Goal: Information Seeking & Learning: Learn about a topic

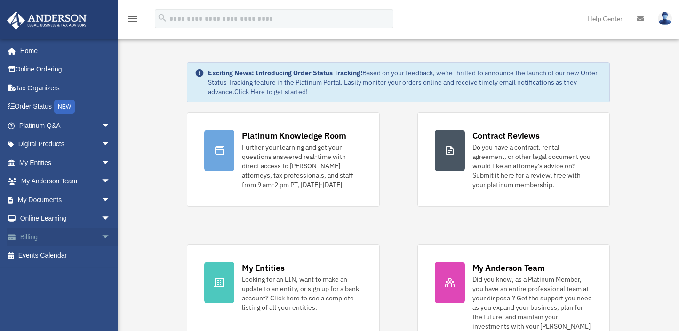
click at [49, 234] on link "Billing arrow_drop_down" at bounding box center [66, 237] width 118 height 19
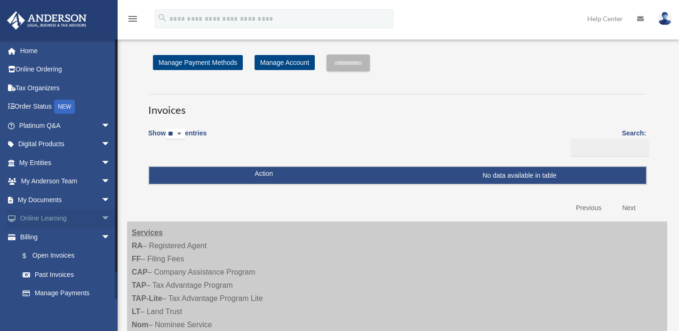
click at [79, 219] on link "Online Learning arrow_drop_down" at bounding box center [66, 218] width 118 height 19
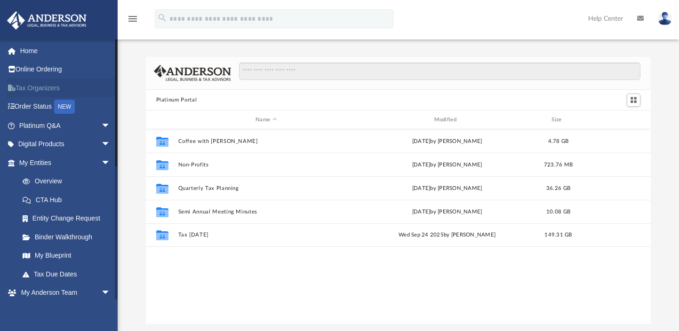
scroll to position [207, 498]
click at [37, 87] on link "Tax Organizers" at bounding box center [66, 88] width 118 height 19
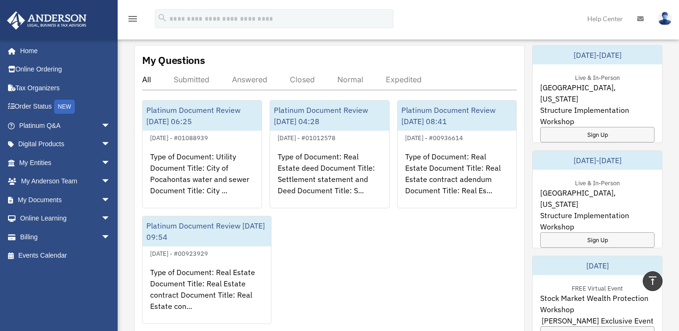
scroll to position [376, 0]
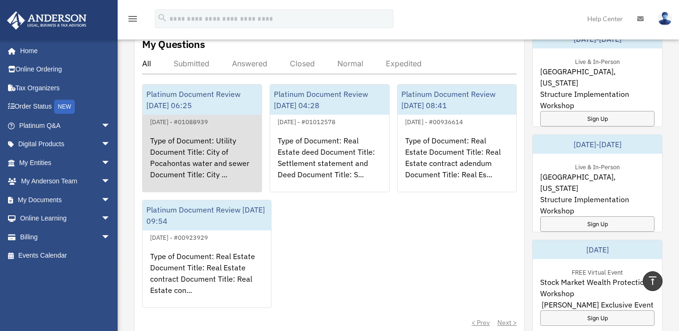
click at [195, 149] on div "Type of Document: Utility Document Title: City of Pocahontas water and sewer Do…" at bounding box center [202, 164] width 119 height 73
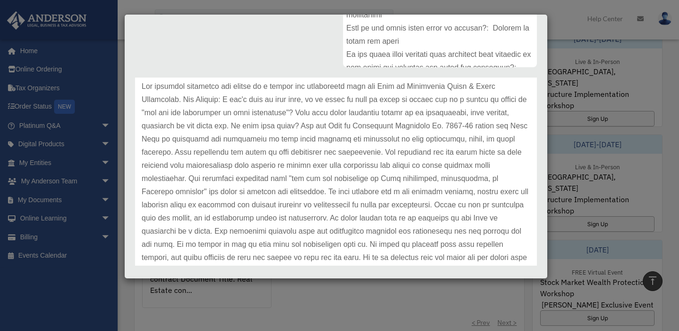
scroll to position [235, 0]
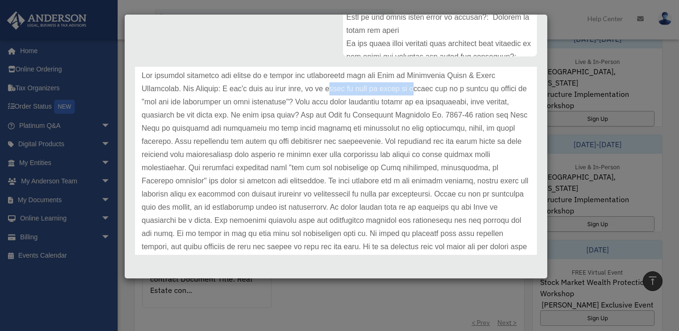
drag, startPoint x: 331, startPoint y: 88, endPoint x: 418, endPoint y: 83, distance: 86.7
click at [418, 83] on p at bounding box center [336, 299] width 389 height 461
click at [300, 101] on p at bounding box center [336, 299] width 389 height 461
drag, startPoint x: 294, startPoint y: 113, endPoint x: 312, endPoint y: 112, distance: 17.9
click at [312, 112] on p at bounding box center [336, 299] width 389 height 461
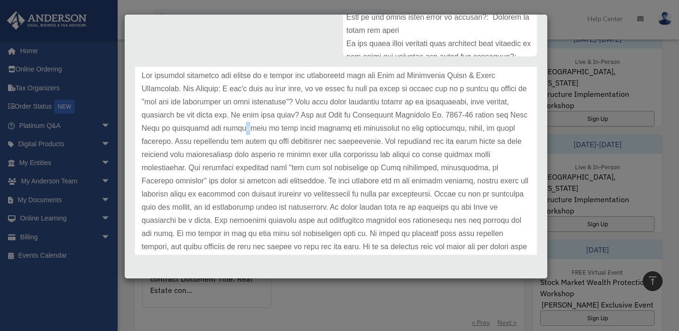
drag, startPoint x: 249, startPoint y: 129, endPoint x: 256, endPoint y: 129, distance: 7.1
click at [256, 129] on p at bounding box center [336, 299] width 389 height 461
click at [256, 140] on p at bounding box center [336, 299] width 389 height 461
drag, startPoint x: 229, startPoint y: 155, endPoint x: 360, endPoint y: 157, distance: 130.4
click at [360, 157] on p at bounding box center [336, 299] width 389 height 461
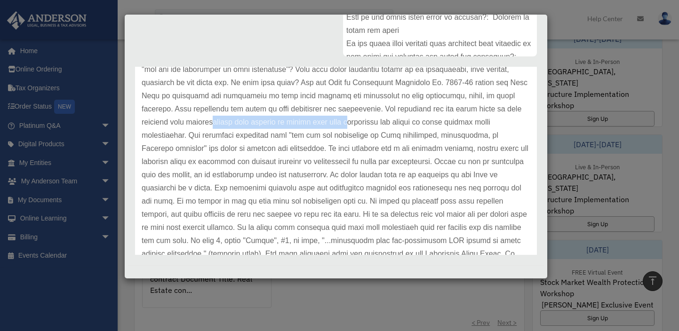
scroll to position [94, 0]
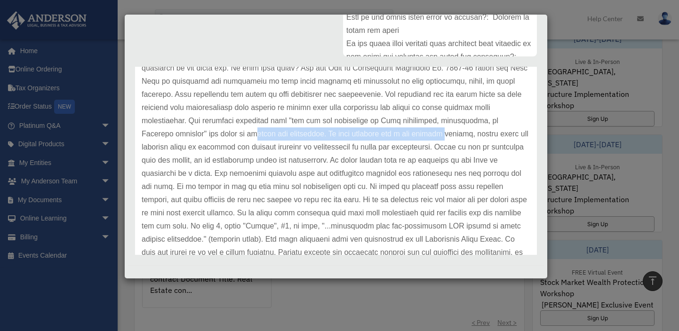
drag, startPoint x: 226, startPoint y: 134, endPoint x: 415, endPoint y: 136, distance: 189.2
click at [415, 136] on p at bounding box center [336, 252] width 389 height 461
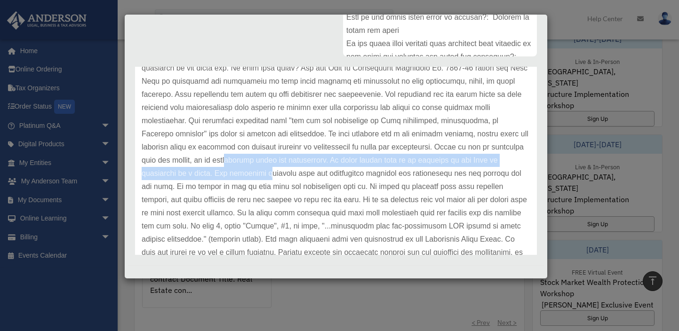
drag, startPoint x: 261, startPoint y: 160, endPoint x: 281, endPoint y: 169, distance: 21.7
click at [281, 169] on p at bounding box center [336, 252] width 389 height 461
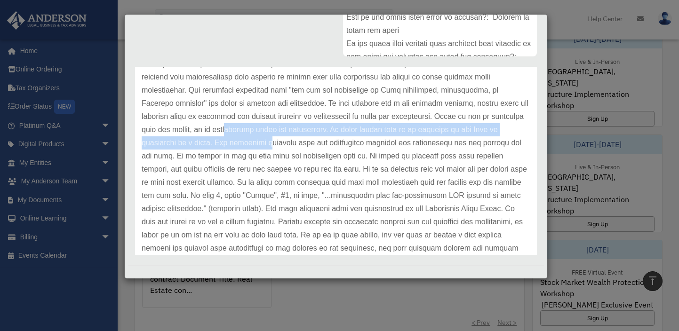
scroll to position [141, 0]
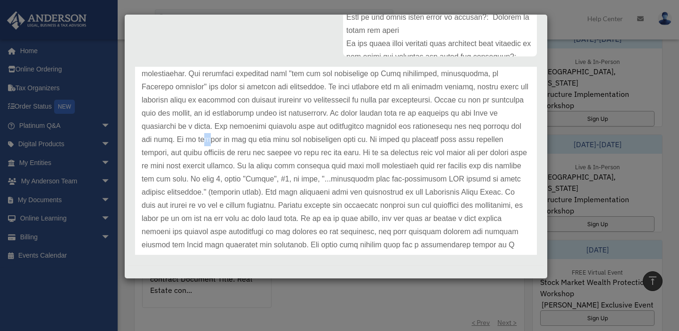
click at [203, 138] on p at bounding box center [336, 205] width 389 height 461
click at [220, 138] on p at bounding box center [336, 205] width 389 height 461
drag, startPoint x: 374, startPoint y: 139, endPoint x: 505, endPoint y: 142, distance: 130.4
click at [505, 142] on p at bounding box center [336, 205] width 389 height 461
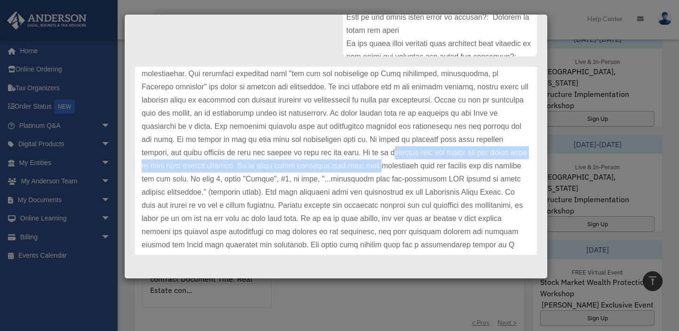
drag, startPoint x: 391, startPoint y: 151, endPoint x: 392, endPoint y: 163, distance: 12.2
click at [392, 163] on p at bounding box center [336, 205] width 389 height 461
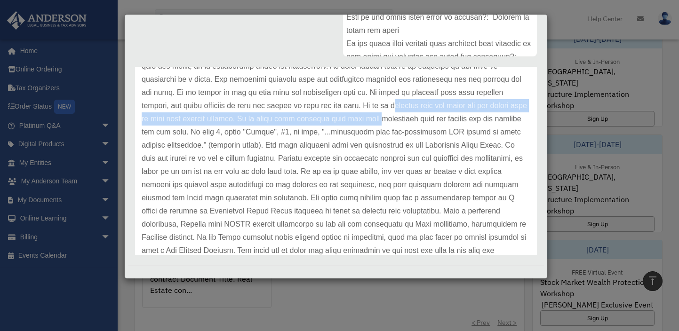
scroll to position [235, 0]
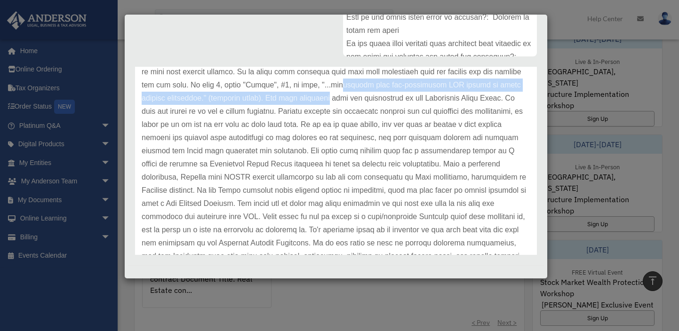
drag, startPoint x: 356, startPoint y: 85, endPoint x: 359, endPoint y: 93, distance: 8.5
click at [359, 93] on p at bounding box center [336, 111] width 389 height 461
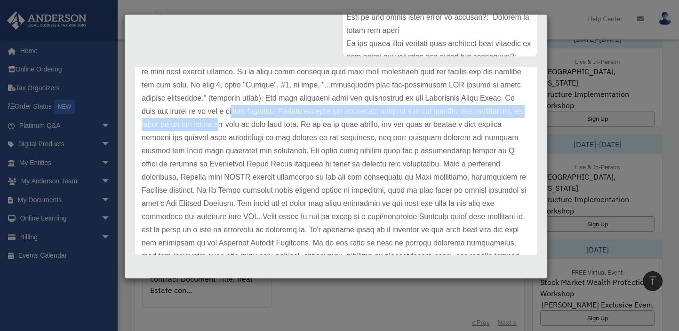
drag, startPoint x: 276, startPoint y: 113, endPoint x: 278, endPoint y: 121, distance: 7.7
click at [278, 121] on p at bounding box center [336, 111] width 389 height 461
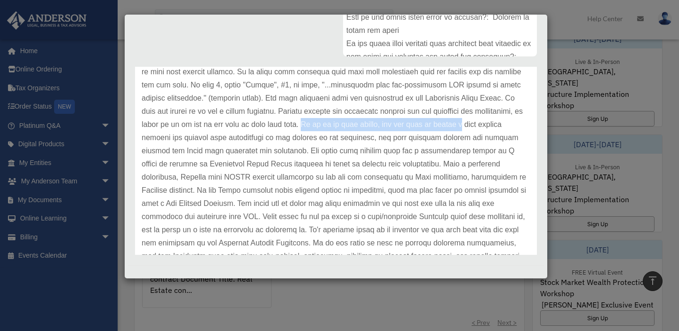
drag, startPoint x: 361, startPoint y: 123, endPoint x: 519, endPoint y: 123, distance: 157.7
click at [519, 123] on div "Update date : 09-09-2025" at bounding box center [336, 111] width 402 height 501
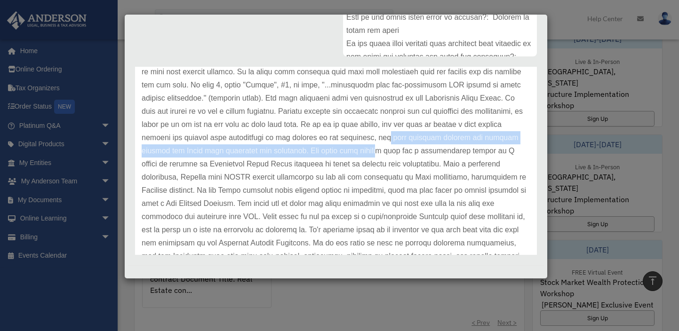
drag, startPoint x: 429, startPoint y: 138, endPoint x: 424, endPoint y: 146, distance: 9.3
click at [424, 146] on p at bounding box center [336, 111] width 389 height 461
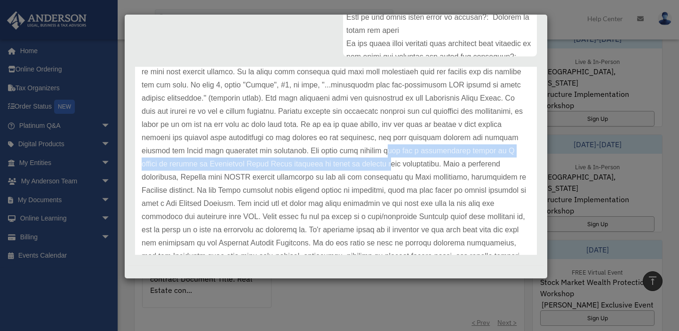
drag, startPoint x: 433, startPoint y: 152, endPoint x: 433, endPoint y: 158, distance: 6.1
click at [433, 158] on p at bounding box center [336, 111] width 389 height 461
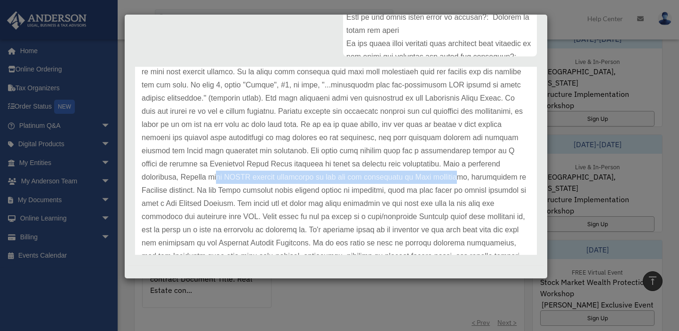
drag, startPoint x: 248, startPoint y: 178, endPoint x: 487, endPoint y: 172, distance: 239.2
click at [487, 172] on p at bounding box center [336, 111] width 389 height 461
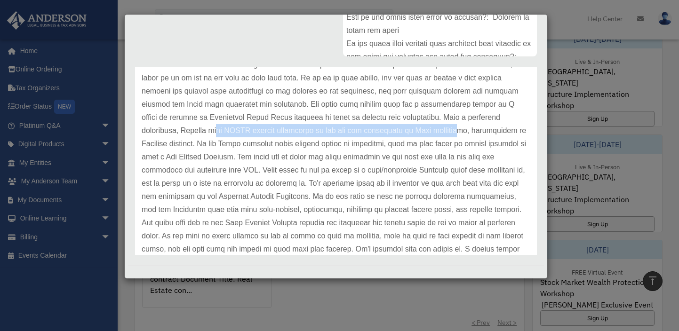
scroll to position [282, 0]
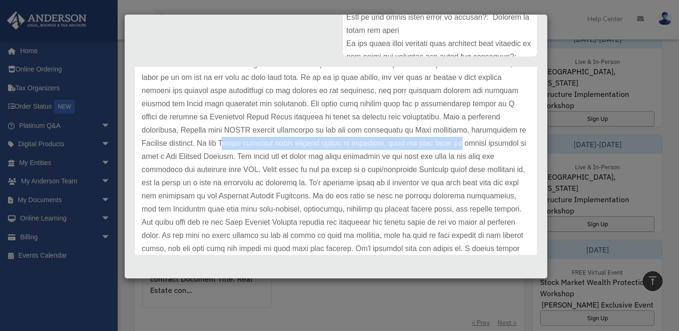
drag, startPoint x: 280, startPoint y: 142, endPoint x: 512, endPoint y: 144, distance: 232.0
click at [512, 144] on p at bounding box center [336, 64] width 389 height 461
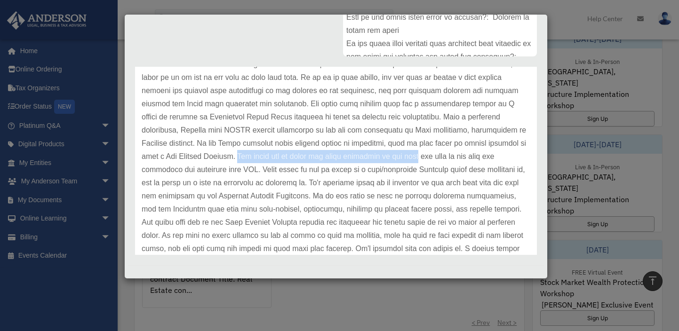
drag, startPoint x: 303, startPoint y: 156, endPoint x: 479, endPoint y: 156, distance: 176.0
click at [479, 156] on p at bounding box center [336, 64] width 389 height 461
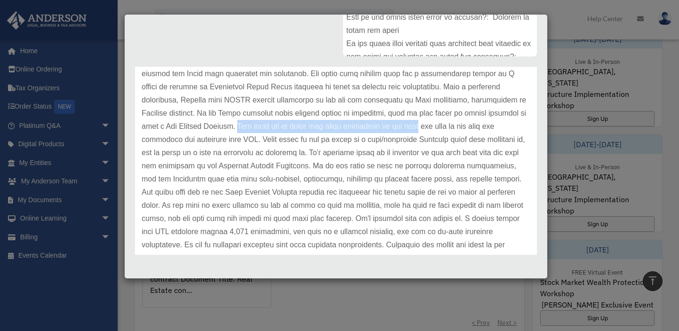
scroll to position [329, 0]
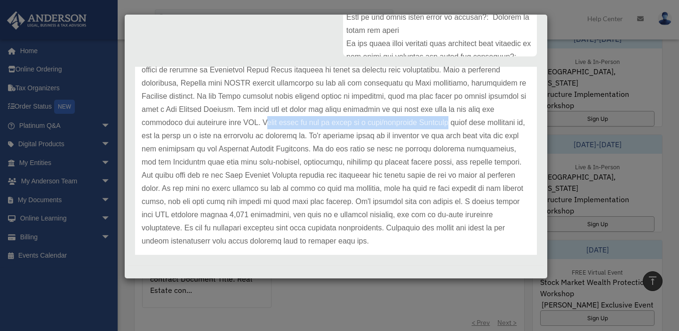
drag, startPoint x: 326, startPoint y: 124, endPoint x: 512, endPoint y: 125, distance: 186.4
click at [512, 125] on p at bounding box center [336, 17] width 389 height 461
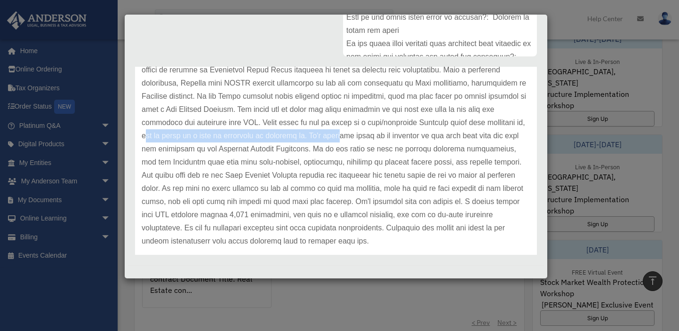
drag, startPoint x: 227, startPoint y: 137, endPoint x: 411, endPoint y: 136, distance: 184.0
click at [411, 136] on p at bounding box center [336, 17] width 389 height 461
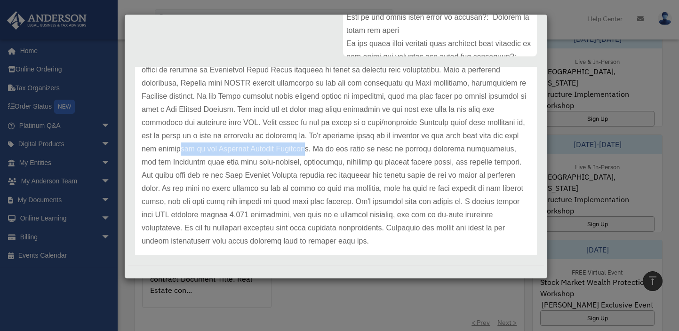
drag, startPoint x: 284, startPoint y: 151, endPoint x: 381, endPoint y: 150, distance: 97.4
click at [381, 150] on p at bounding box center [336, 17] width 389 height 461
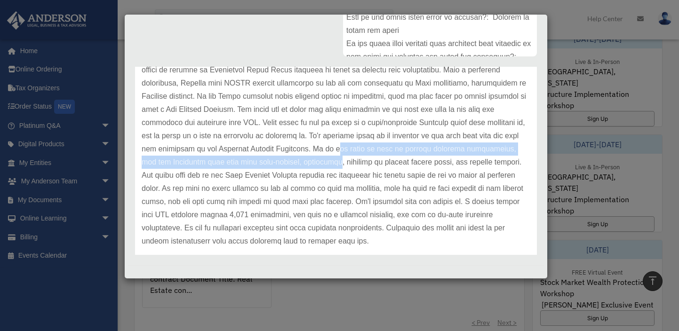
drag, startPoint x: 402, startPoint y: 150, endPoint x: 403, endPoint y: 163, distance: 13.2
click at [403, 163] on p at bounding box center [336, 17] width 389 height 461
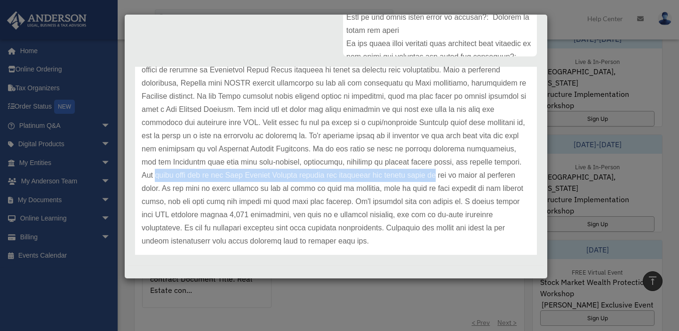
drag, startPoint x: 231, startPoint y: 176, endPoint x: 510, endPoint y: 175, distance: 278.6
click at [510, 175] on p at bounding box center [336, 17] width 389 height 461
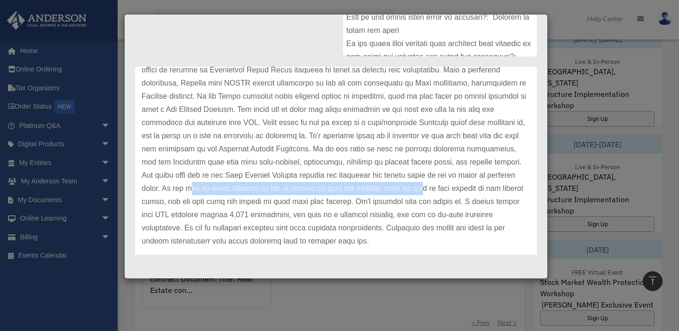
drag, startPoint x: 263, startPoint y: 187, endPoint x: 475, endPoint y: 185, distance: 211.8
click at [475, 185] on p at bounding box center [336, 17] width 389 height 461
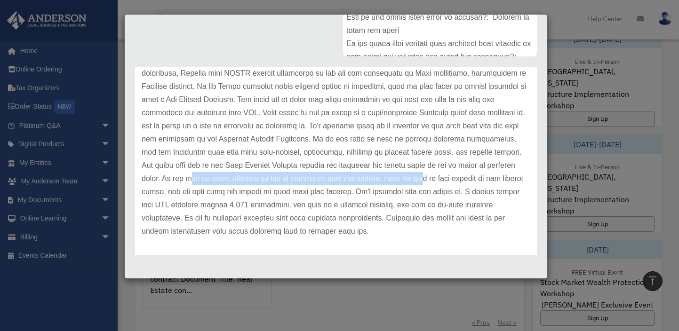
scroll to position [342, 0]
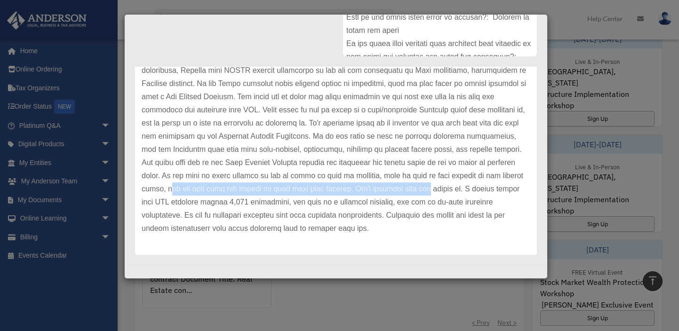
drag, startPoint x: 240, startPoint y: 188, endPoint x: 500, endPoint y: 192, distance: 259.8
click at [500, 192] on p at bounding box center [336, 4] width 389 height 461
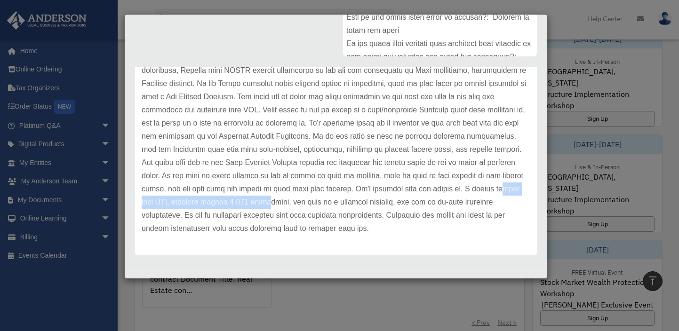
drag, startPoint x: 210, startPoint y: 201, endPoint x: 364, endPoint y: 200, distance: 153.9
click at [364, 200] on p at bounding box center [336, 4] width 389 height 461
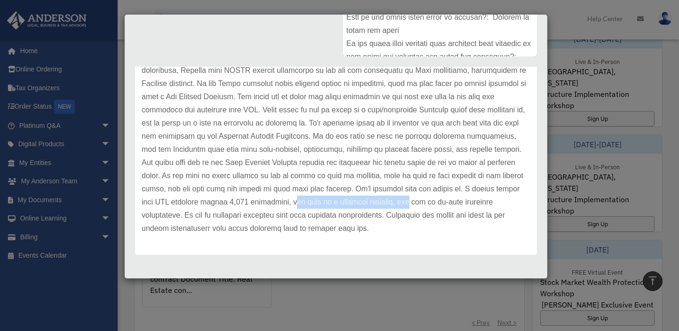
drag, startPoint x: 390, startPoint y: 200, endPoint x: 507, endPoint y: 201, distance: 117.7
click at [507, 201] on p at bounding box center [336, 4] width 389 height 461
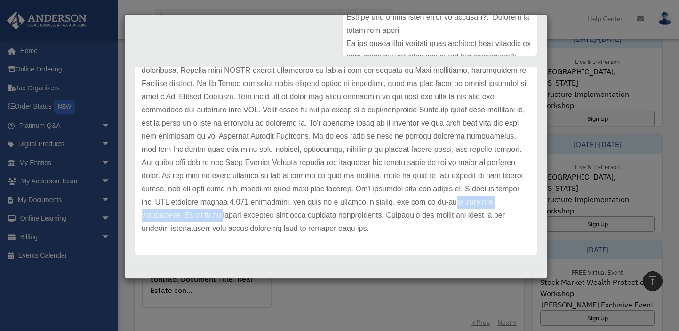
drag, startPoint x: 178, startPoint y: 216, endPoint x: 306, endPoint y: 219, distance: 128.1
click at [306, 219] on p at bounding box center [336, 4] width 389 height 461
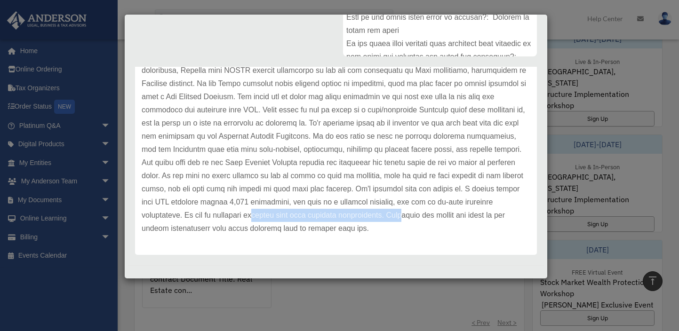
drag, startPoint x: 378, startPoint y: 215, endPoint x: 489, endPoint y: 212, distance: 110.6
click at [489, 212] on p at bounding box center [336, 4] width 389 height 461
click at [275, 169] on p at bounding box center [336, 4] width 389 height 461
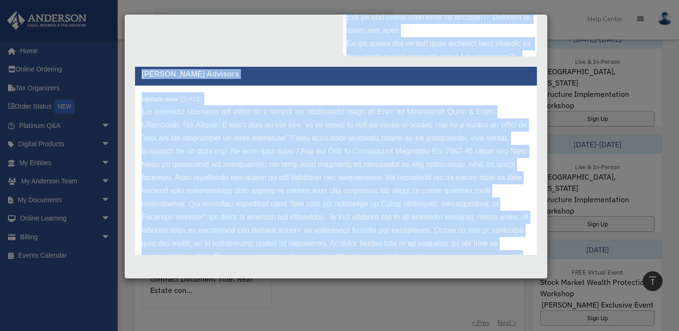
scroll to position [0, 0]
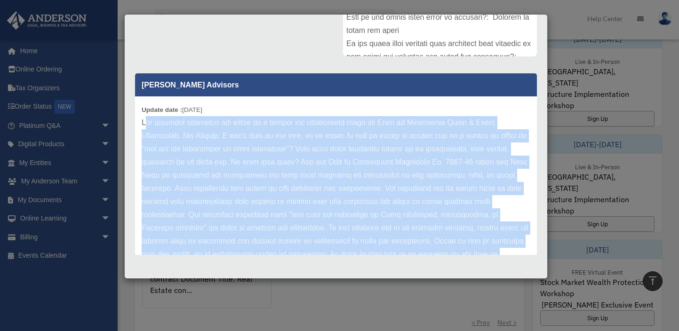
drag, startPoint x: 454, startPoint y: 230, endPoint x: 145, endPoint y: 125, distance: 326.5
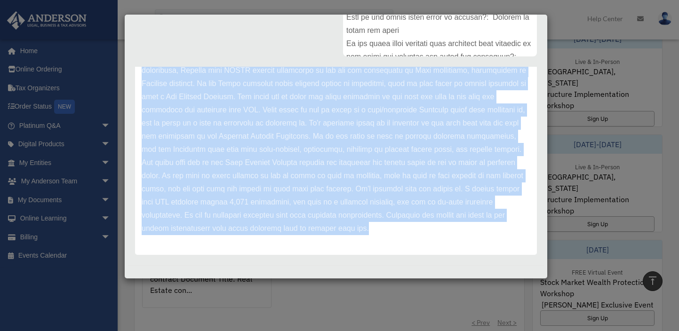
scroll to position [240, 0]
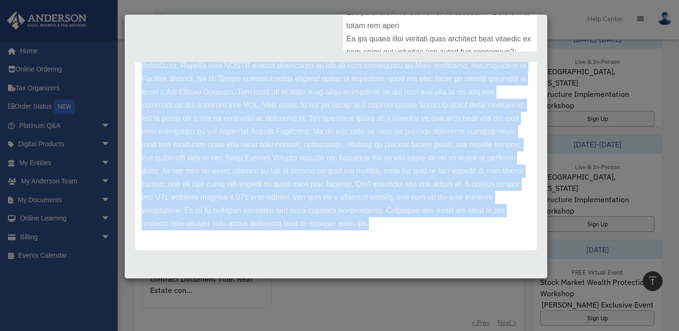
drag, startPoint x: 143, startPoint y: 121, endPoint x: 466, endPoint y: 232, distance: 341.9
click at [466, 232] on div "Update date : 09-09-2025" at bounding box center [336, 0] width 402 height 501
copy p "The document submitted for review is a letter and attachments from the City of …"
click at [337, 128] on p at bounding box center [336, -1] width 389 height 461
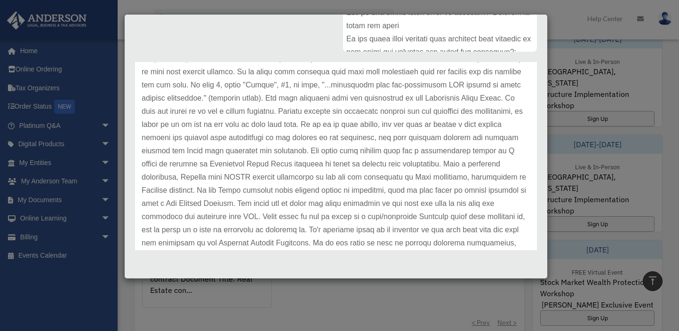
scroll to position [235, 0]
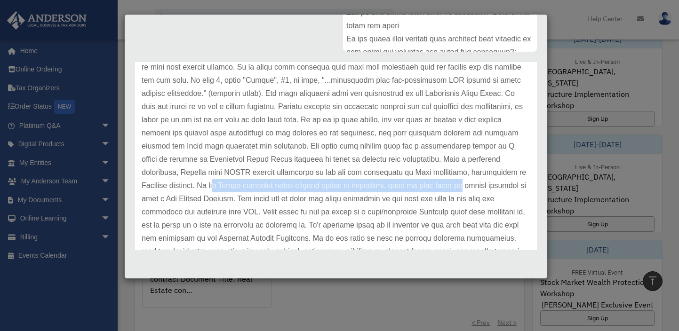
drag, startPoint x: 264, startPoint y: 187, endPoint x: 512, endPoint y: 187, distance: 248.5
click at [512, 187] on p at bounding box center [336, 106] width 389 height 461
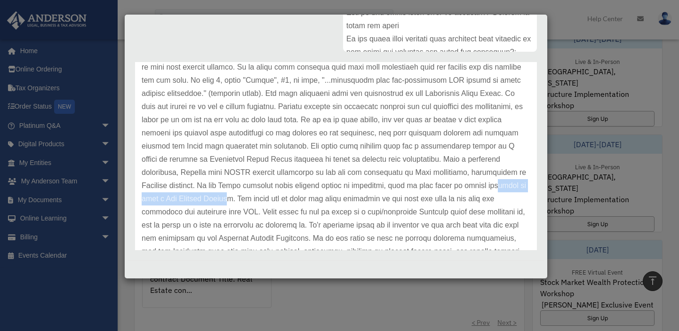
drag, startPoint x: 174, startPoint y: 199, endPoint x: 296, endPoint y: 197, distance: 121.9
click at [296, 197] on p at bounding box center [336, 106] width 389 height 461
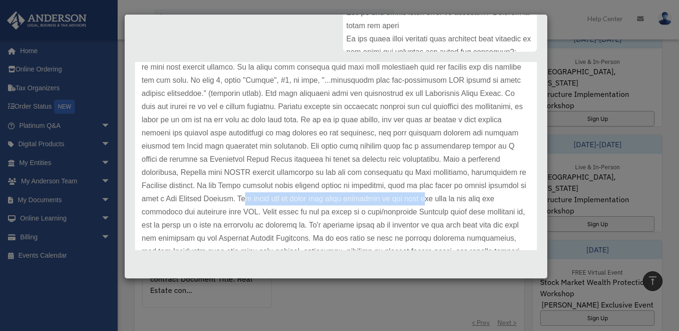
drag, startPoint x: 312, startPoint y: 196, endPoint x: 485, endPoint y: 197, distance: 173.2
click at [485, 197] on p at bounding box center [336, 106] width 389 height 461
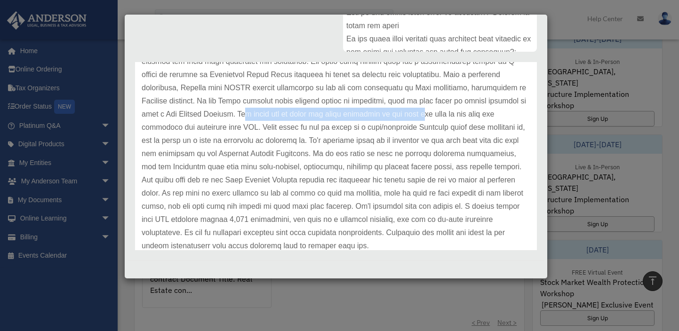
scroll to position [329, 0]
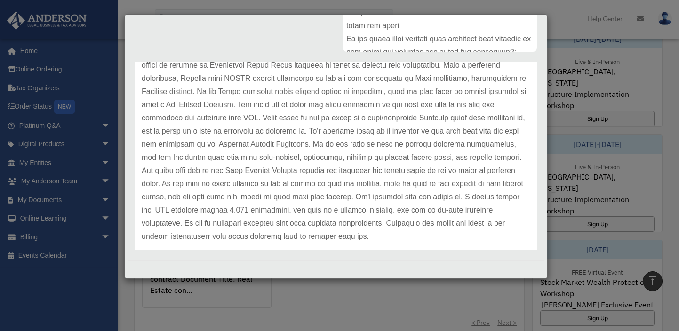
click at [263, 120] on p at bounding box center [336, 12] width 389 height 461
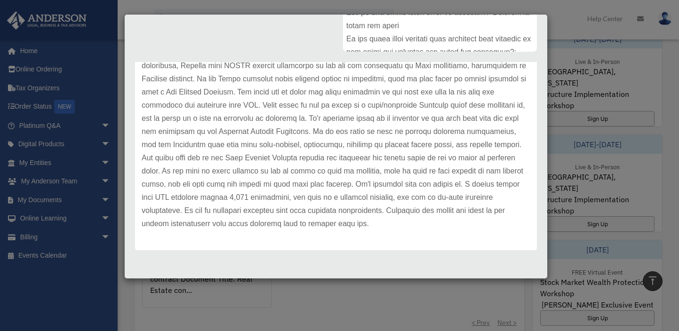
click at [456, 224] on p at bounding box center [336, -1] width 389 height 461
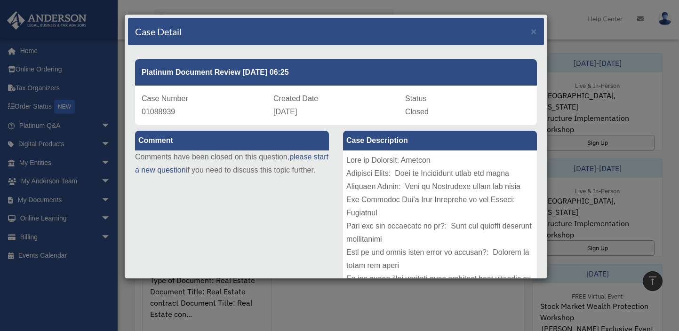
scroll to position [329, 0]
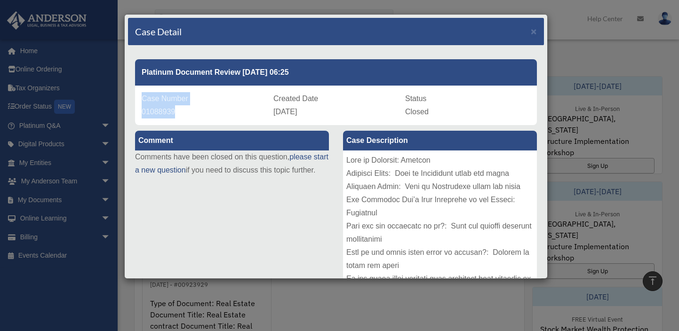
drag, startPoint x: 142, startPoint y: 96, endPoint x: 174, endPoint y: 115, distance: 37.1
click at [174, 115] on div "Case Number 01088939" at bounding box center [204, 105] width 125 height 26
copy div "Case Number 01088939"
click at [221, 190] on div "Comment Comments have been closed on this question, please start a new question…" at bounding box center [232, 157] width 208 height 65
click at [531, 31] on span "×" at bounding box center [534, 31] width 6 height 11
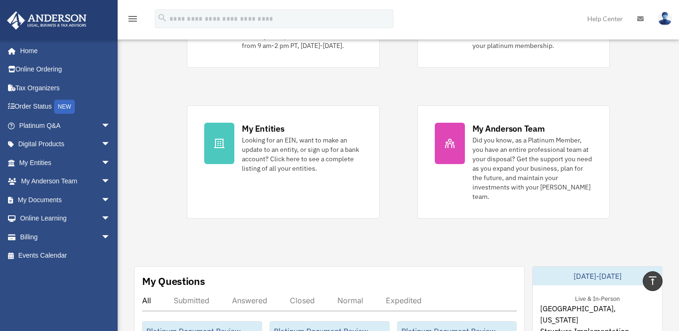
scroll to position [0, 0]
